Goal: Task Accomplishment & Management: Manage account settings

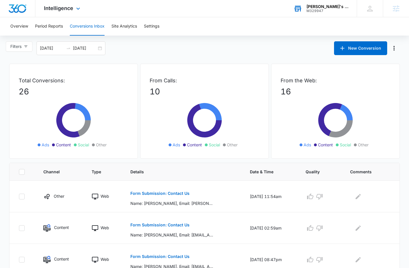
click at [330, 5] on div "Karol's Cleaning Services" at bounding box center [327, 6] width 42 height 5
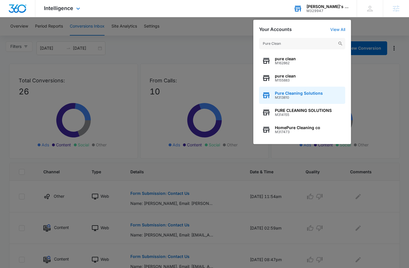
type input "Pure Clean"
click at [304, 97] on span "M313810" at bounding box center [299, 98] width 48 height 4
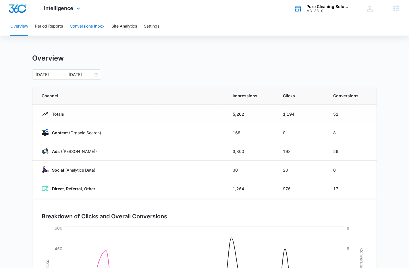
click at [82, 25] on button "Conversions Inbox" at bounding box center [87, 26] width 35 height 18
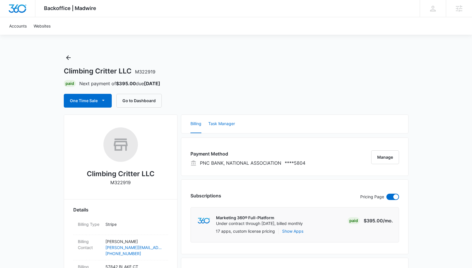
click at [218, 127] on button "Task Manager" at bounding box center [221, 124] width 27 height 18
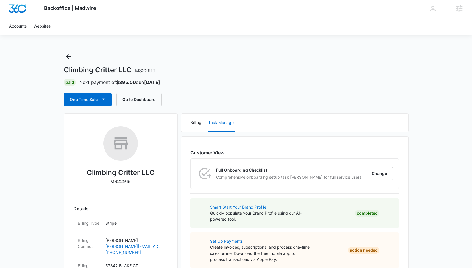
scroll to position [2, 0]
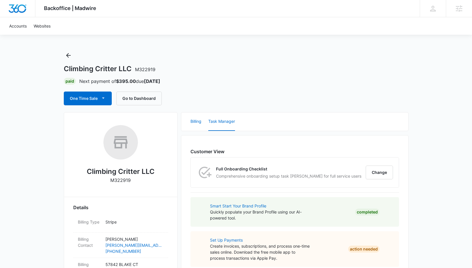
click at [196, 125] on button "Billing" at bounding box center [195, 122] width 11 height 18
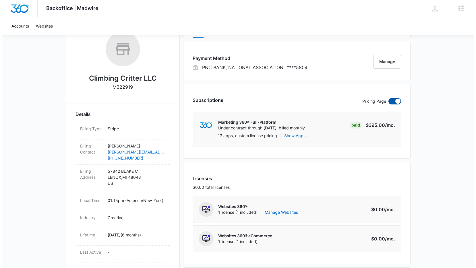
scroll to position [97, 0]
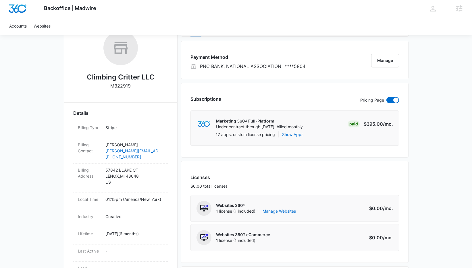
click at [379, 60] on button "Manage" at bounding box center [385, 61] width 28 height 14
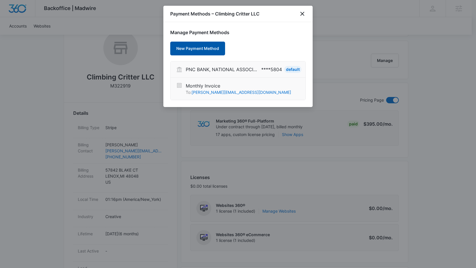
click at [199, 48] on button "New Payment Method" at bounding box center [197, 49] width 55 height 14
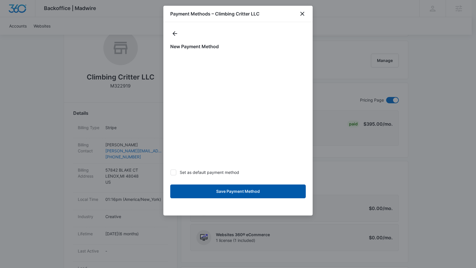
click at [246, 190] on button "Save Payment Method" at bounding box center [238, 192] width 136 height 14
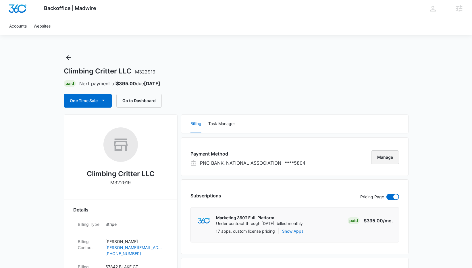
click at [385, 156] on button "Manage" at bounding box center [385, 157] width 28 height 14
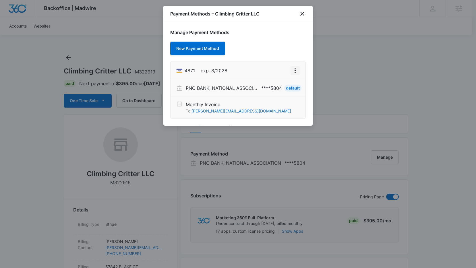
click at [293, 71] on icon "View More" at bounding box center [295, 70] width 7 height 7
click at [280, 84] on button "Edit Card" at bounding box center [275, 86] width 47 height 9
select select "8"
select select "2028"
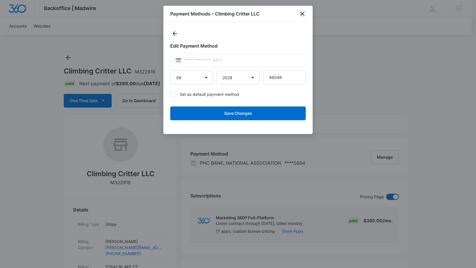
click at [303, 13] on icon "close" at bounding box center [302, 14] width 4 height 4
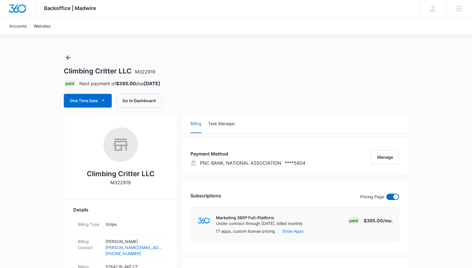
click at [392, 94] on div "One Time Sale Go to Dashboard" at bounding box center [236, 101] width 345 height 14
